Goal: Obtain resource: Download file/media

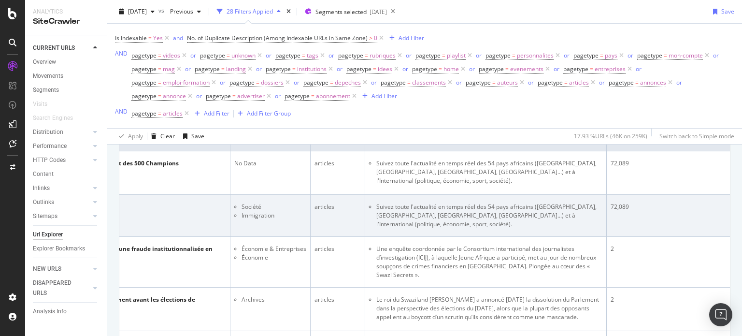
scroll to position [0, 234]
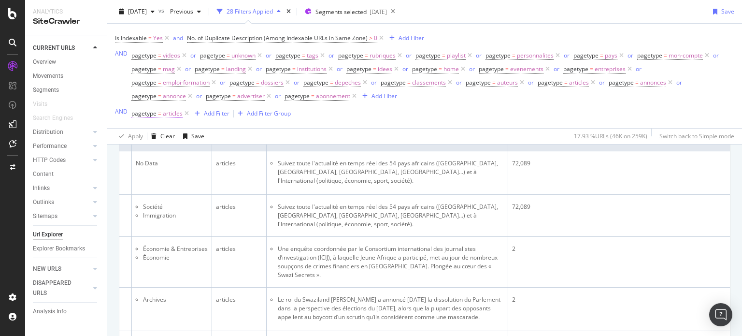
click at [148, 114] on span "pagetype" at bounding box center [143, 113] width 25 height 8
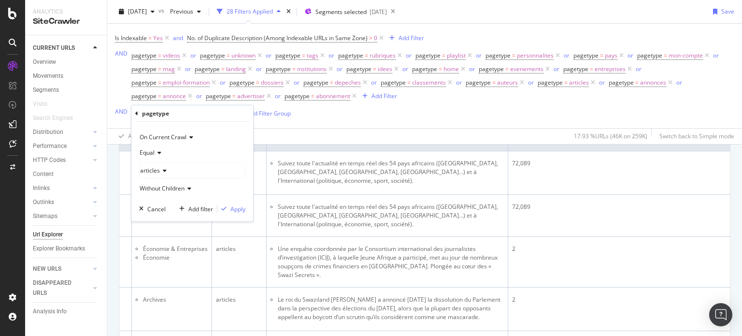
click at [153, 151] on span "Equal" at bounding box center [147, 152] width 15 height 8
click at [161, 184] on span "Not Equal" at bounding box center [157, 185] width 26 height 8
click at [239, 207] on div "Apply" at bounding box center [237, 208] width 15 height 8
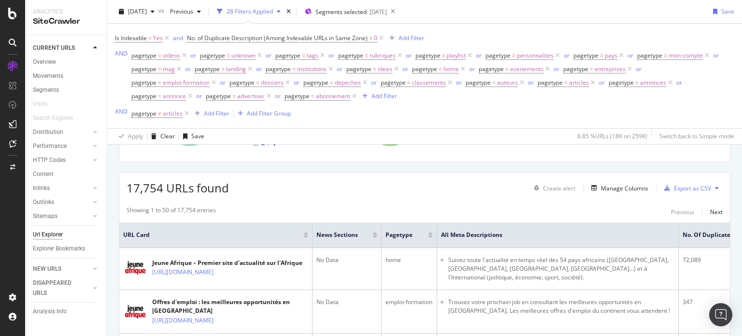
scroll to position [97, 0]
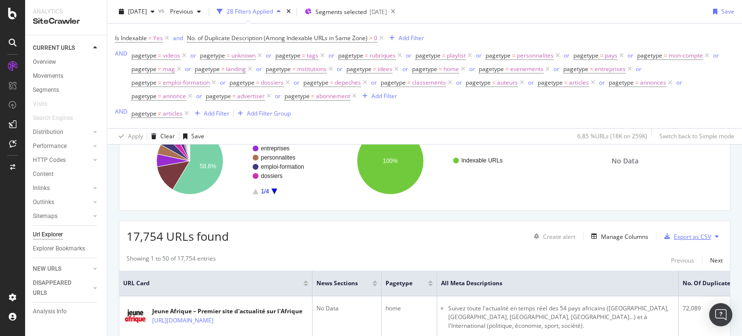
click at [674, 240] on div "Export as CSV" at bounding box center [692, 236] width 37 height 8
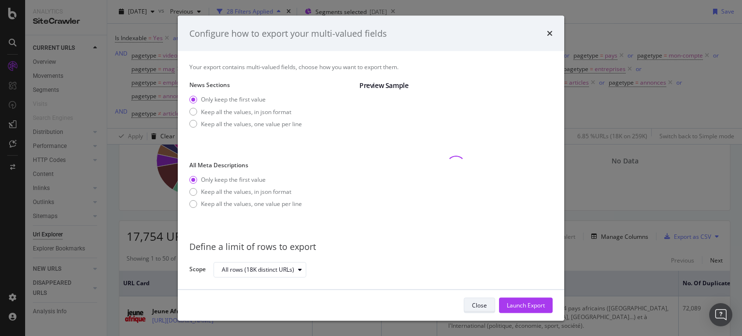
click at [490, 306] on button "Close" at bounding box center [479, 304] width 31 height 15
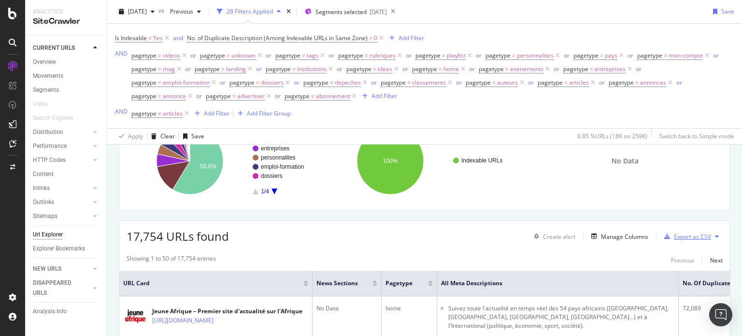
scroll to position [145, 0]
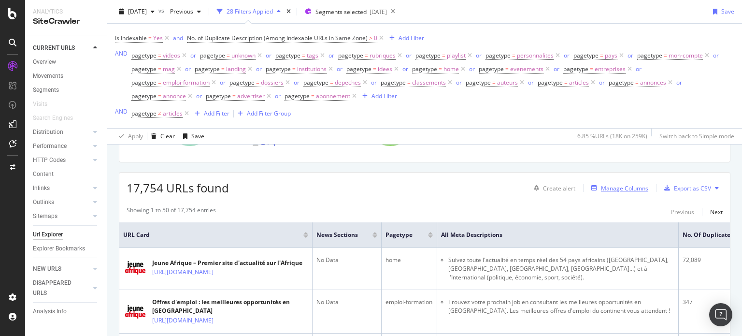
click at [604, 190] on div "Manage Columns" at bounding box center [624, 188] width 47 height 8
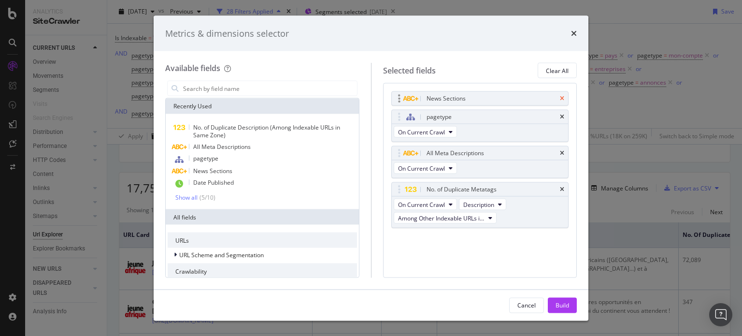
click at [562, 100] on icon "times" at bounding box center [562, 99] width 4 height 6
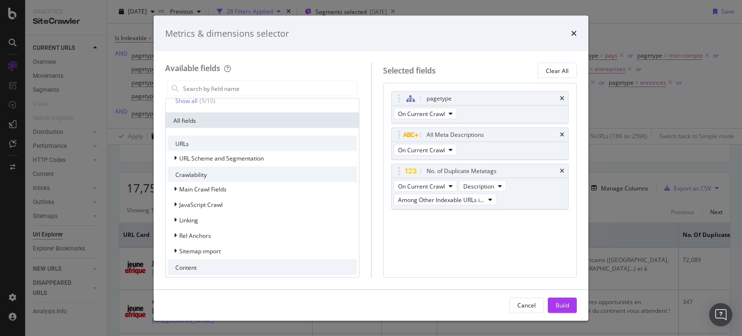
scroll to position [0, 0]
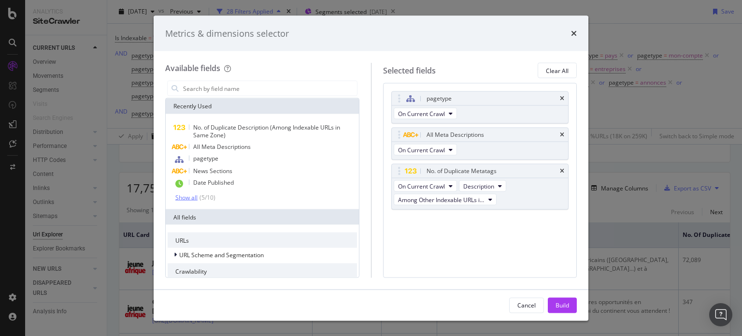
click at [184, 195] on div "Show all" at bounding box center [186, 197] width 22 height 7
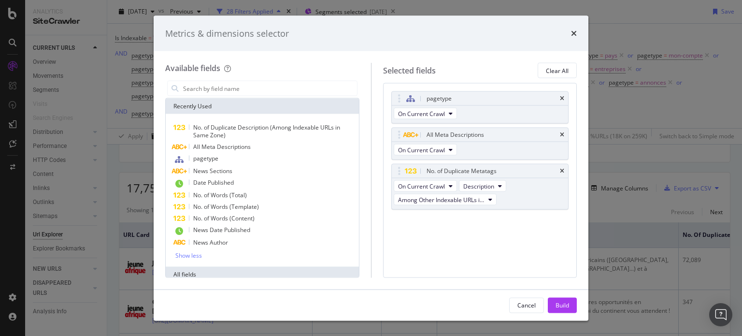
click at [441, 244] on div "pagetype On Current Crawl All Meta Descriptions On Current Crawl No. of Duplica…" at bounding box center [480, 180] width 194 height 194
click at [561, 308] on div "Build" at bounding box center [562, 304] width 14 height 8
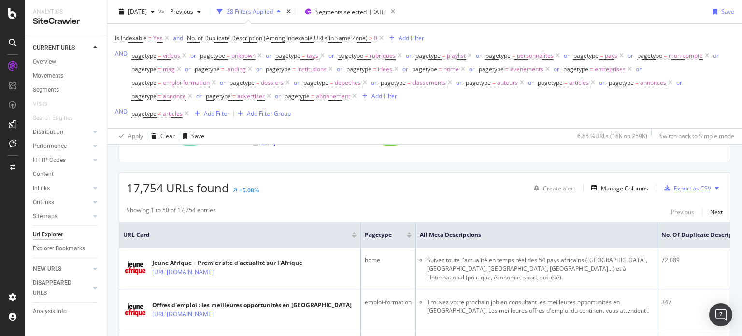
click at [680, 190] on div "Export as CSV" at bounding box center [692, 188] width 37 height 8
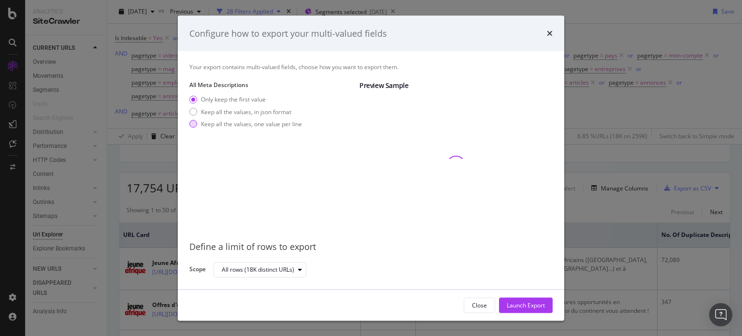
click at [193, 127] on div "modal" at bounding box center [193, 124] width 8 height 8
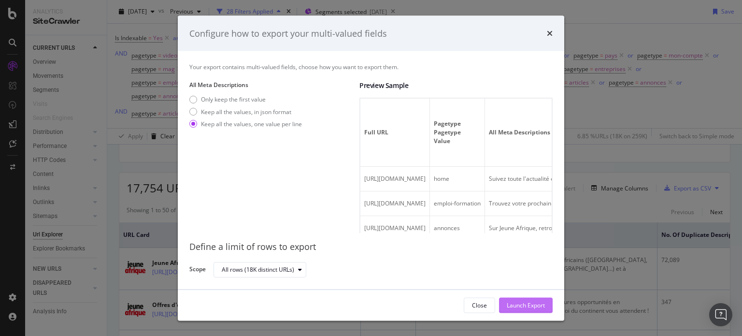
click at [519, 307] on div "Launch Export" at bounding box center [526, 304] width 38 height 8
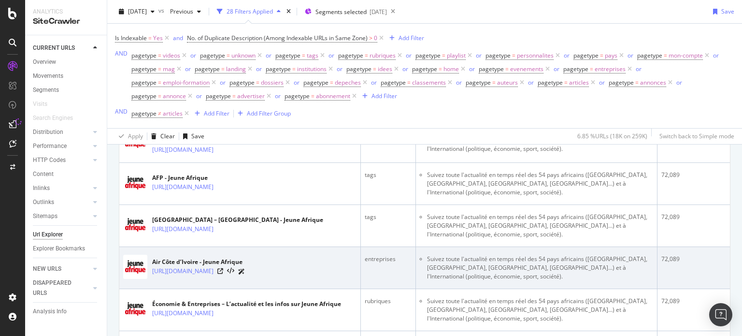
scroll to position [435, 0]
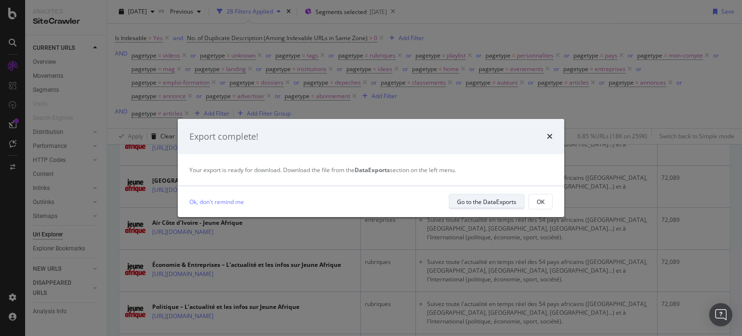
click at [484, 200] on div "Go to the DataExports" at bounding box center [486, 202] width 59 height 8
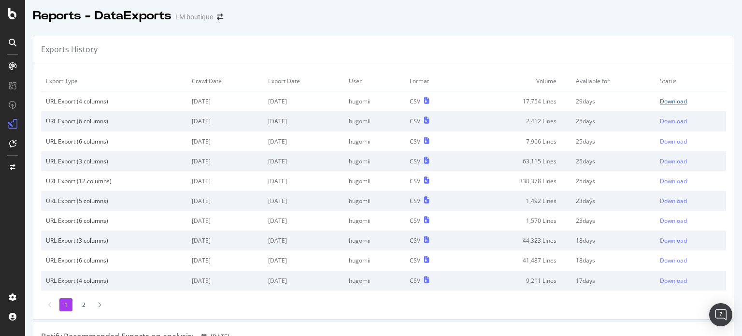
click at [664, 101] on div "Download" at bounding box center [673, 101] width 27 height 8
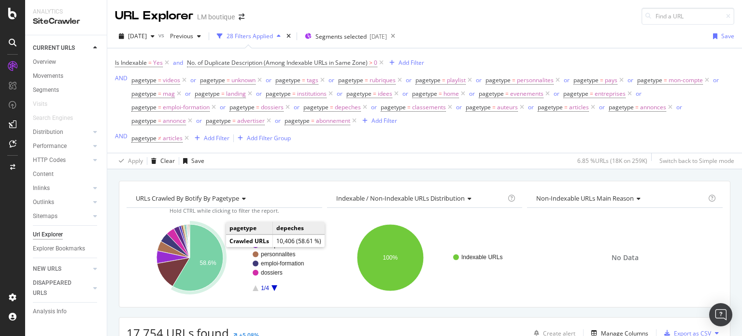
click at [212, 254] on icon "A chart." at bounding box center [197, 257] width 51 height 67
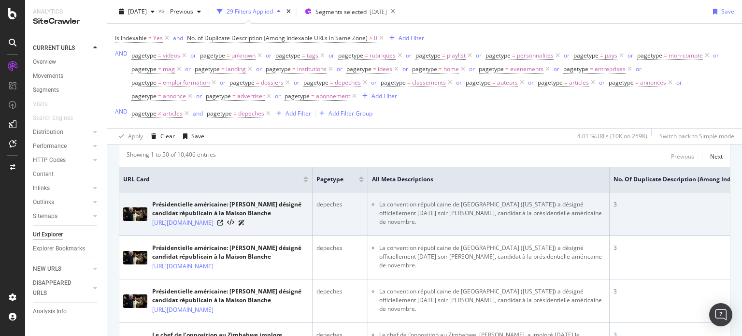
scroll to position [209, 0]
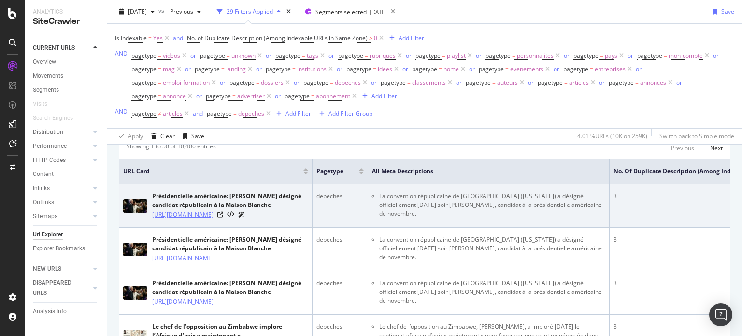
click at [213, 219] on link "[URL][DOMAIN_NAME]" at bounding box center [182, 215] width 61 height 10
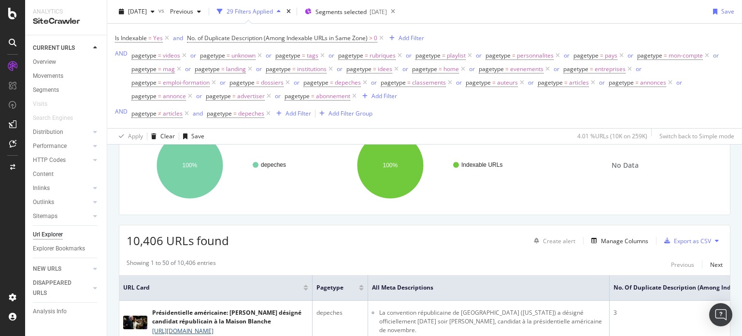
scroll to position [64, 0]
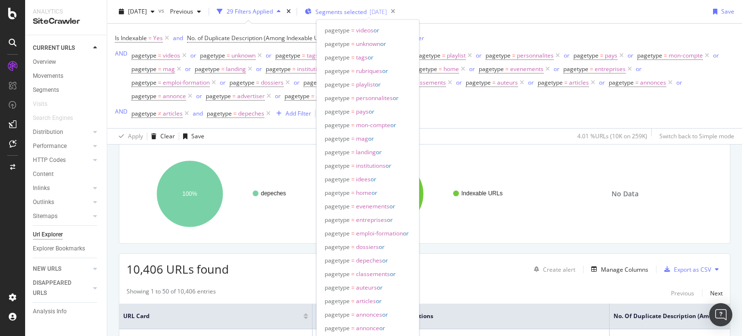
click at [361, 15] on span "Segments selected" at bounding box center [340, 12] width 51 height 8
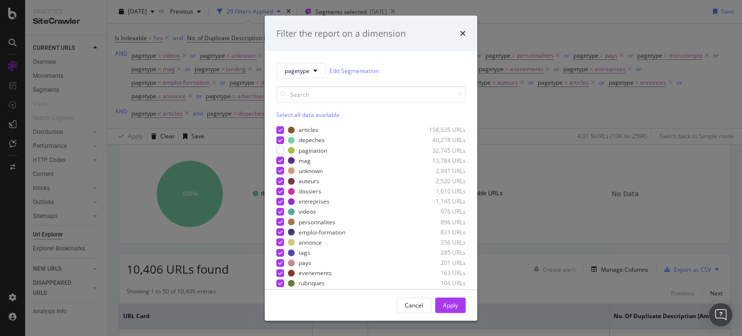
click at [283, 115] on div "Select all data available" at bounding box center [370, 115] width 189 height 8
click at [283, 115] on div "Unselect all data available" at bounding box center [370, 115] width 189 height 8
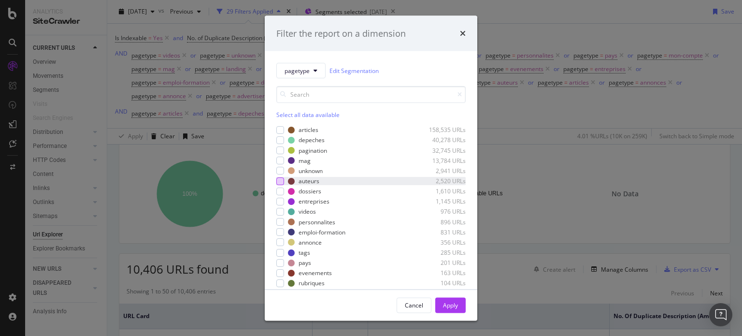
click at [280, 181] on div "modal" at bounding box center [280, 181] width 8 height 8
click at [451, 305] on div "Apply" at bounding box center [450, 304] width 15 height 8
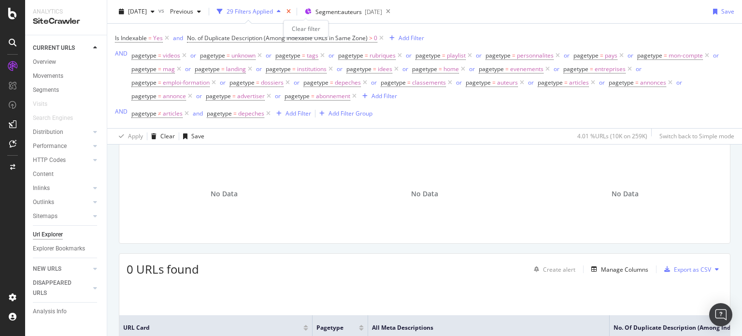
click at [291, 11] on icon "times" at bounding box center [288, 12] width 4 height 6
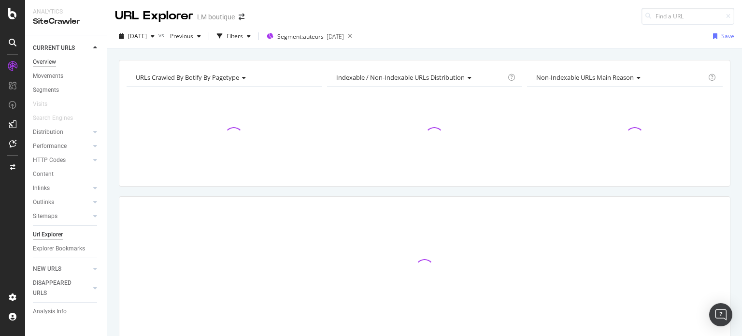
click at [52, 63] on div "Overview" at bounding box center [44, 62] width 23 height 10
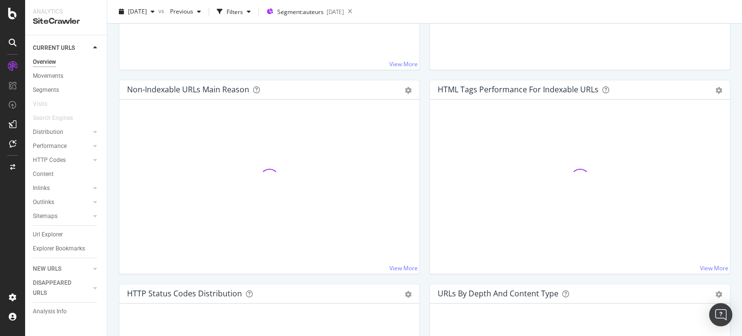
scroll to position [290, 0]
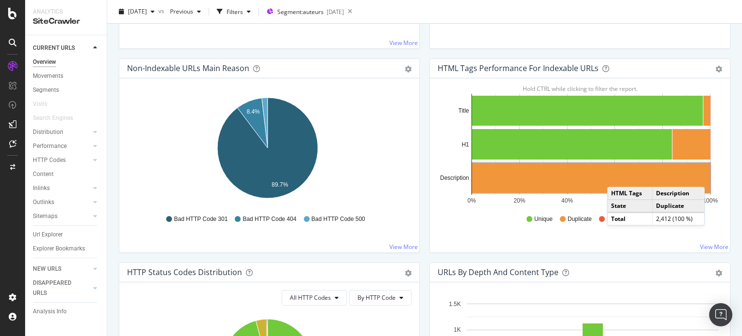
click at [613, 176] on rect "A chart." at bounding box center [591, 178] width 238 height 30
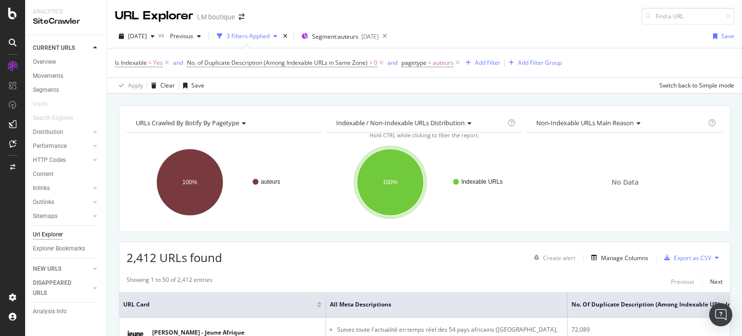
scroll to position [145, 0]
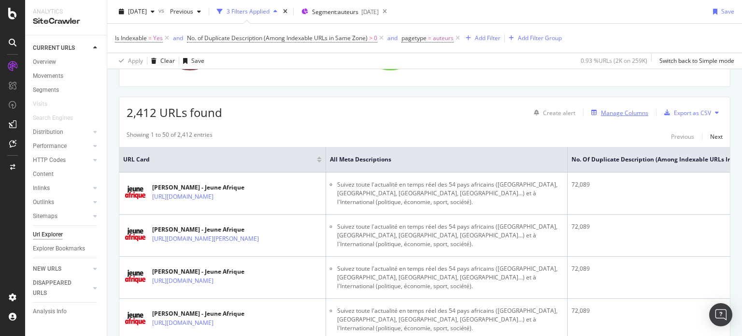
click at [619, 113] on div "Manage Columns" at bounding box center [624, 113] width 47 height 8
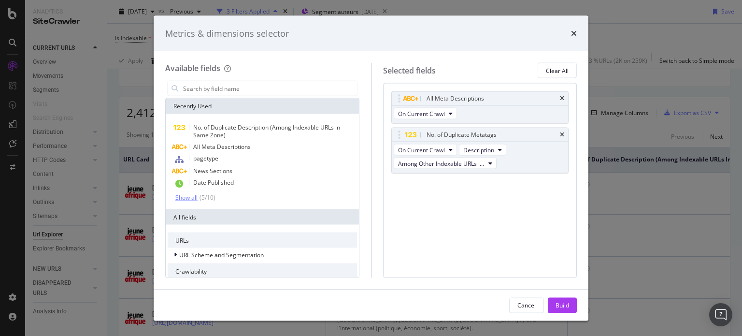
click at [187, 196] on div "Show all" at bounding box center [186, 197] width 22 height 7
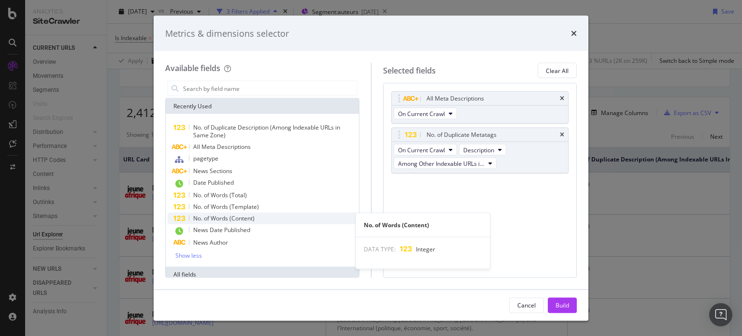
click at [219, 218] on span "No. of Words (Content)" at bounding box center [223, 218] width 61 height 8
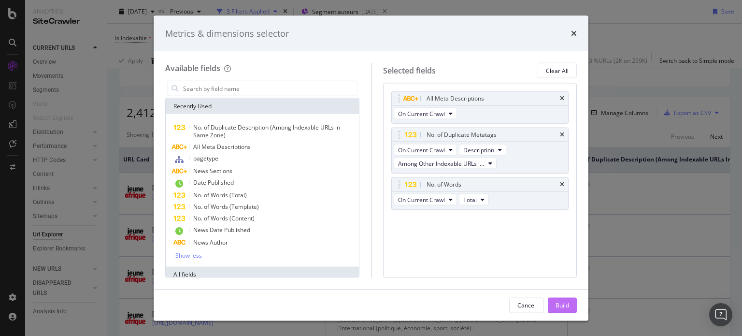
click at [553, 306] on button "Build" at bounding box center [562, 304] width 29 height 15
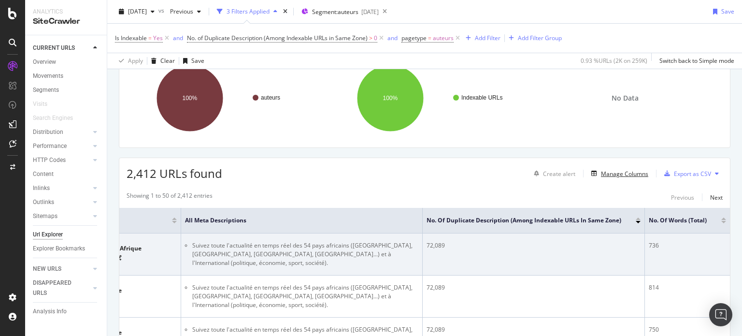
scroll to position [0, 186]
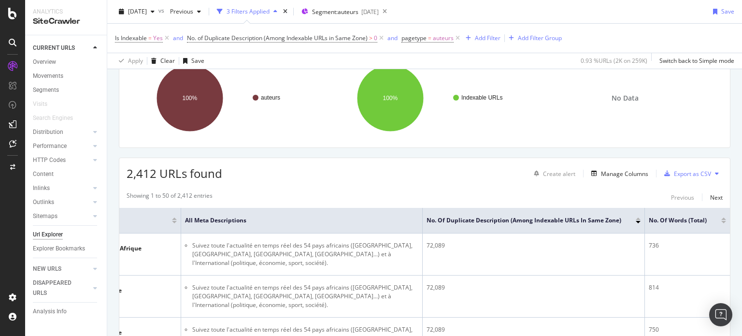
click at [721, 222] on div at bounding box center [723, 222] width 5 height 2
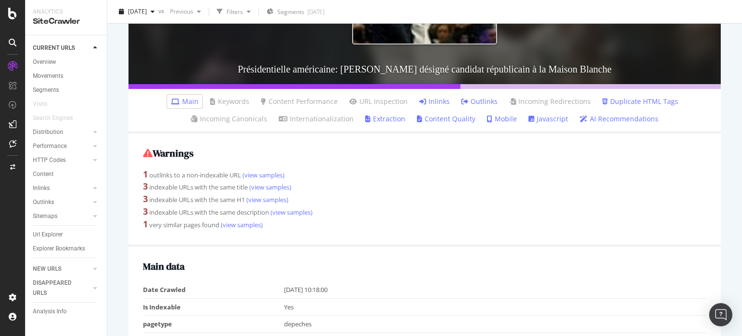
scroll to position [145, 0]
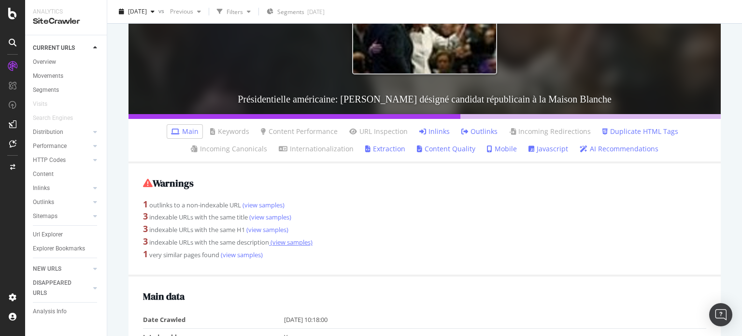
click at [295, 242] on link "(view samples)" at bounding box center [290, 242] width 43 height 9
